Goal: Task Accomplishment & Management: Complete application form

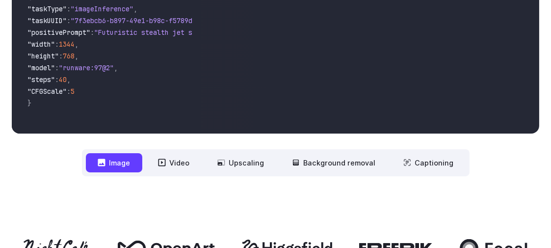
scroll to position [420, 0]
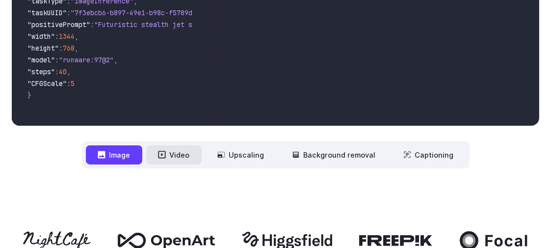
click at [181, 153] on button "Video" at bounding box center [173, 154] width 55 height 19
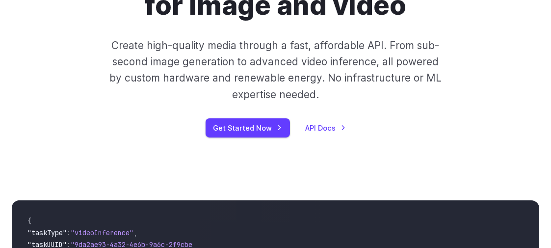
scroll to position [229, 0]
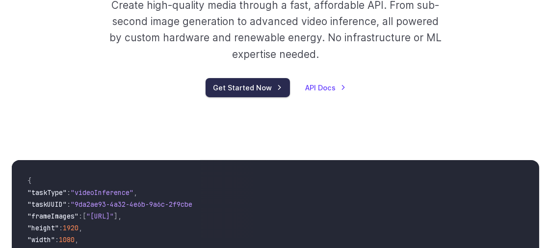
click at [245, 78] on link "Get Started Now" at bounding box center [247, 87] width 84 height 19
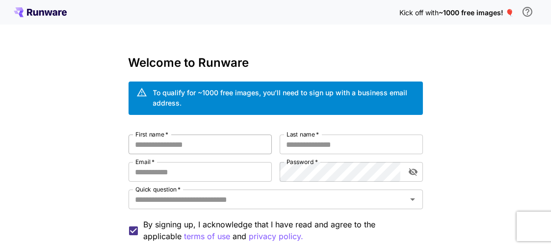
click at [226, 151] on input "First name   *" at bounding box center [199, 144] width 143 height 20
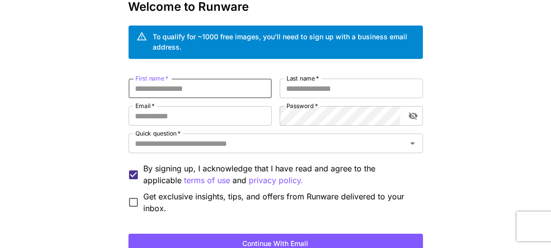
scroll to position [57, 0]
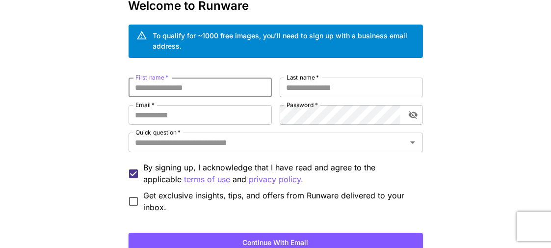
click at [230, 91] on input "First name   *" at bounding box center [199, 87] width 143 height 20
type input "****"
click at [338, 90] on input "Last name   *" at bounding box center [351, 87] width 143 height 20
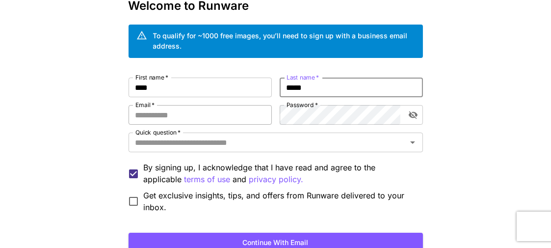
type input "*****"
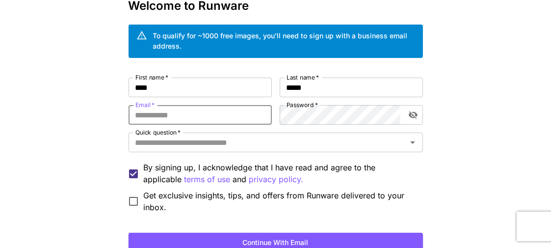
click at [238, 122] on input "Email   *" at bounding box center [199, 115] width 143 height 20
type input "**********"
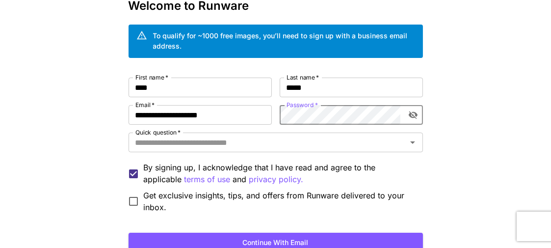
click at [217, 125] on div "**********" at bounding box center [275, 144] width 294 height 135
click at [300, 146] on input "Quick question   *" at bounding box center [267, 142] width 272 height 14
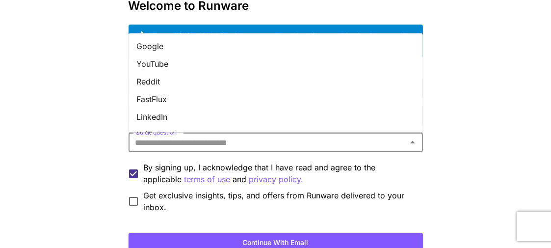
click at [181, 68] on li "YouTube" at bounding box center [275, 64] width 294 height 18
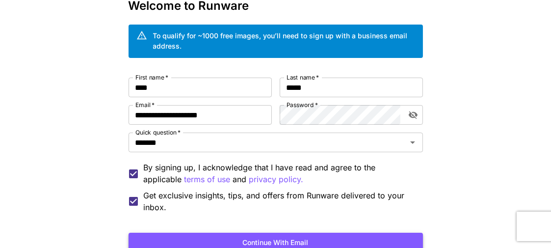
click at [270, 239] on button "Continue with email" at bounding box center [275, 242] width 294 height 20
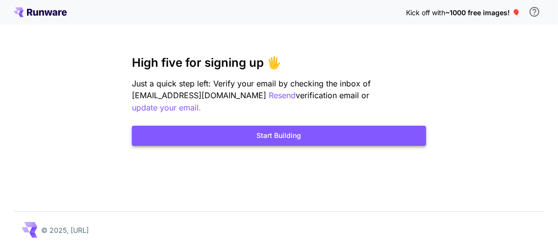
click at [247, 126] on button "Start Building" at bounding box center [279, 136] width 294 height 20
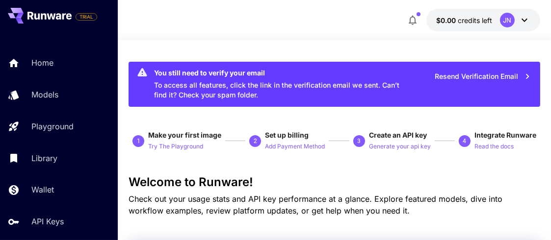
click at [281, 38] on div at bounding box center [334, 34] width 433 height 12
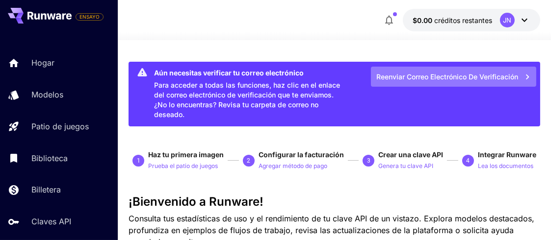
click at [474, 77] on font "Reenviar correo electrónico de verificación" at bounding box center [447, 77] width 142 height 8
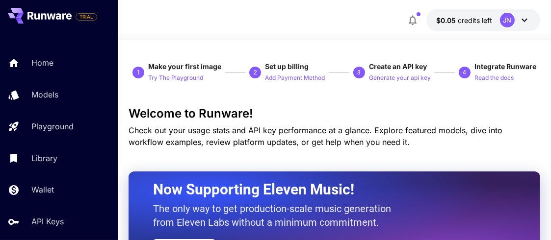
click at [526, 24] on icon at bounding box center [524, 20] width 12 height 12
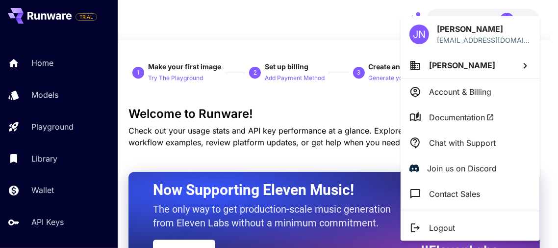
click at [284, 23] on div at bounding box center [279, 124] width 558 height 248
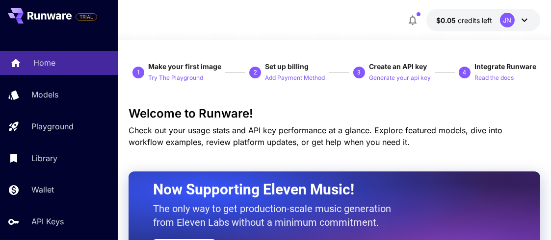
click at [44, 56] on link "Home" at bounding box center [59, 63] width 118 height 24
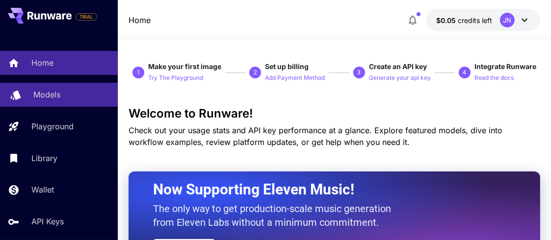
click at [49, 93] on p "Models" at bounding box center [46, 95] width 27 height 12
